Goal: Navigation & Orientation: Find specific page/section

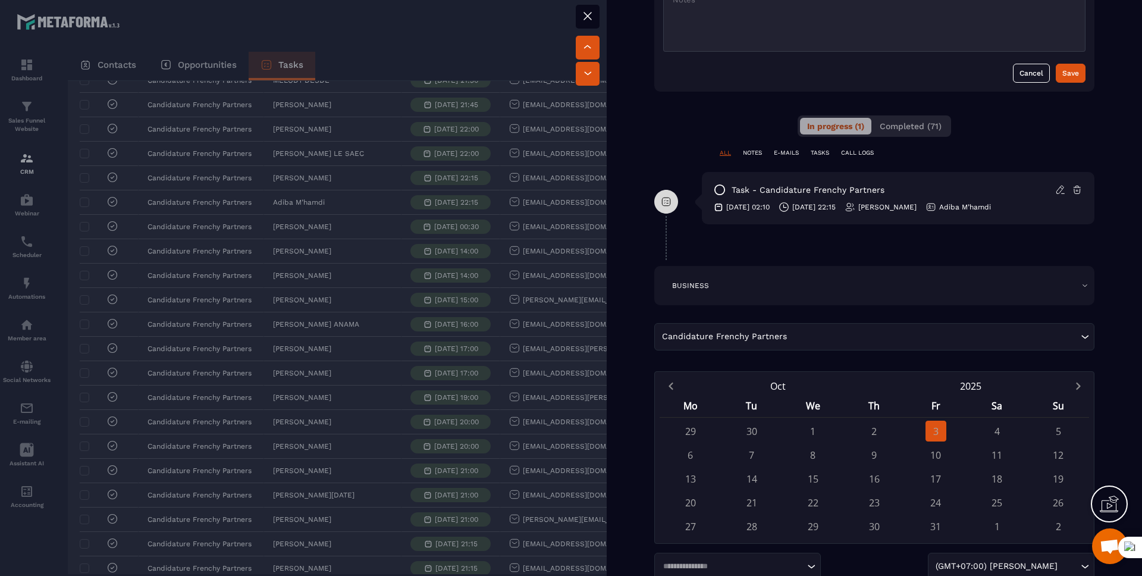
scroll to position [458, 0]
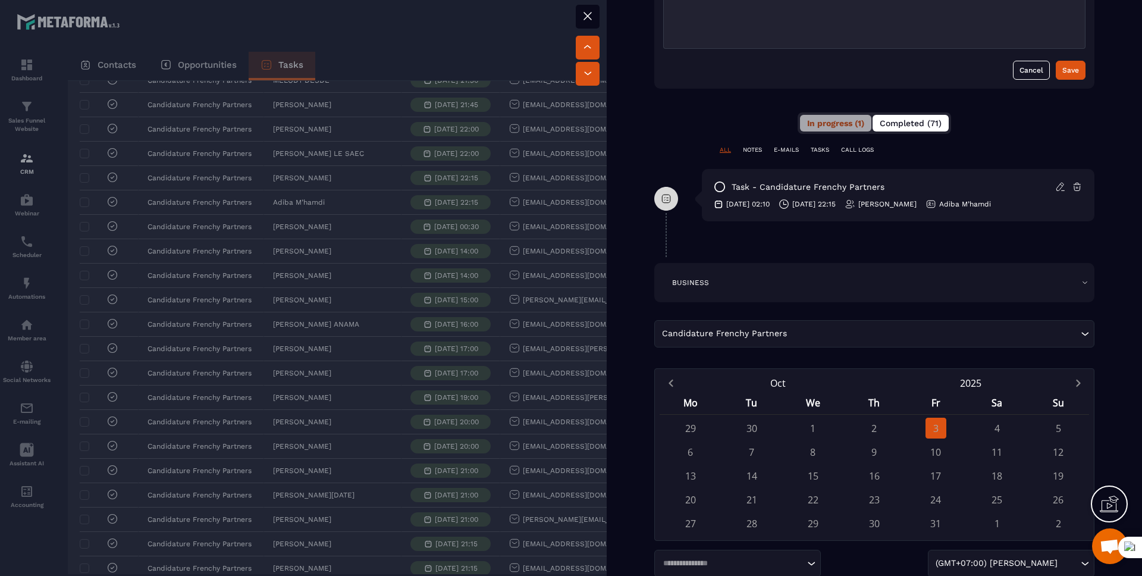
click at [907, 117] on button "Completed (71)" at bounding box center [911, 123] width 76 height 17
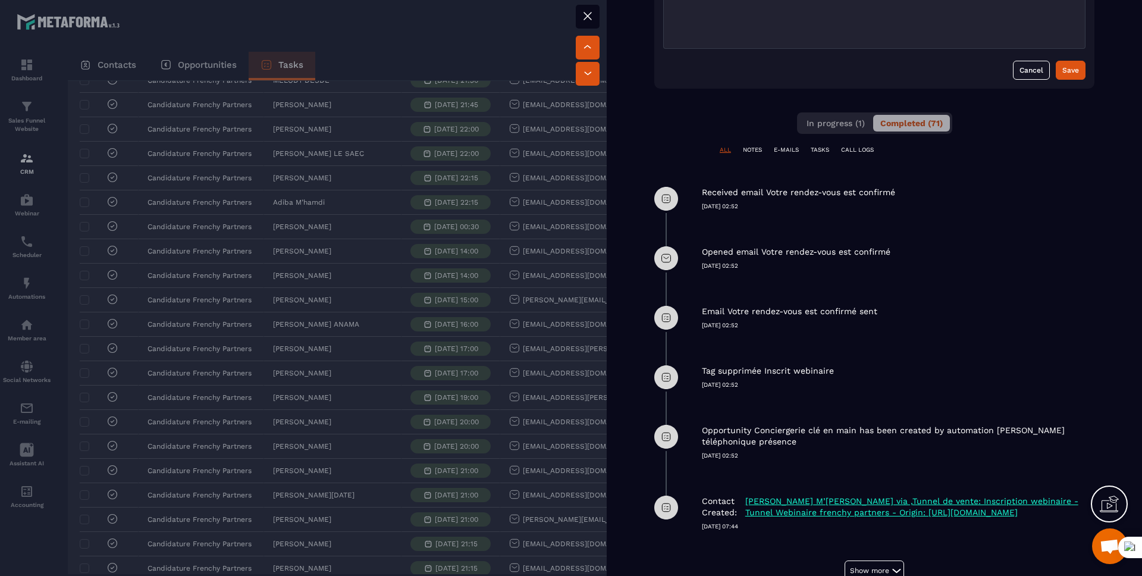
click at [588, 20] on icon at bounding box center [588, 16] width 14 height 14
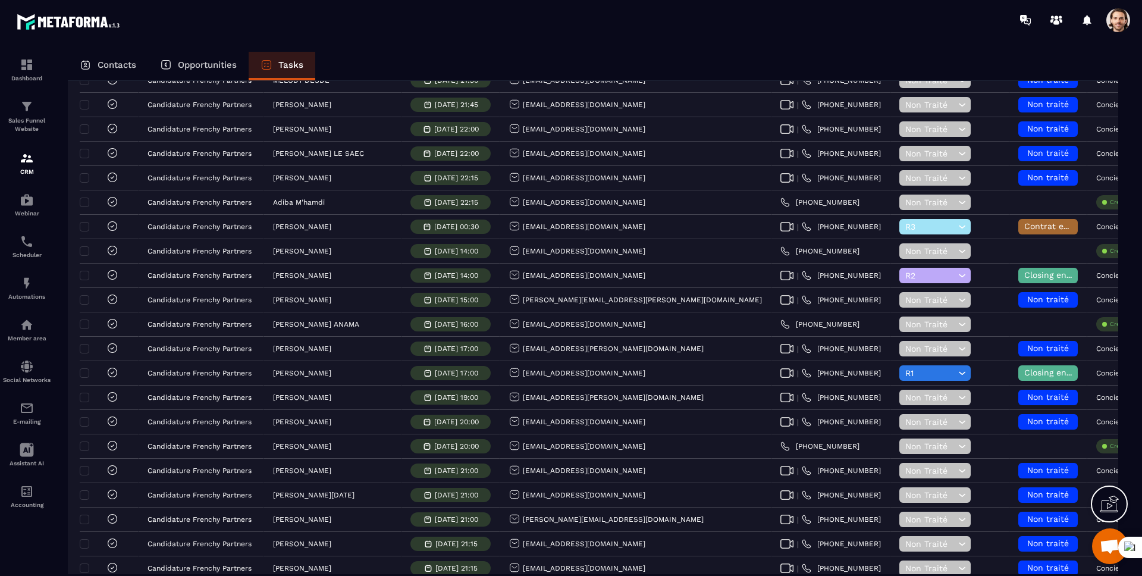
click at [183, 73] on div "Opportunities" at bounding box center [198, 66] width 101 height 29
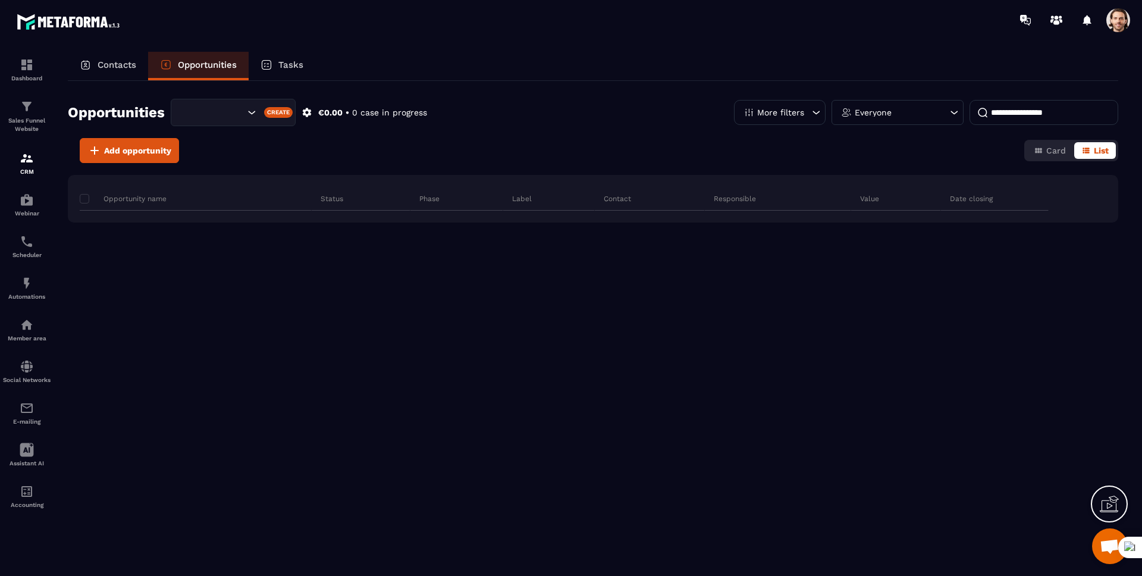
click at [195, 61] on p "Opportunities" at bounding box center [207, 64] width 59 height 11
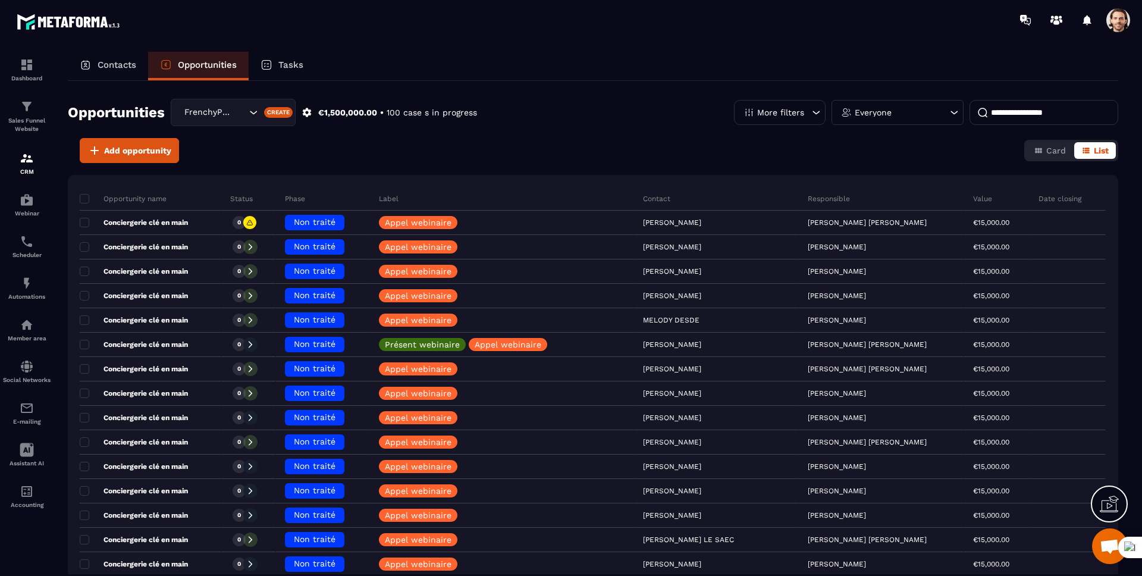
click at [300, 64] on p "Tasks" at bounding box center [290, 64] width 25 height 11
